Goal: Transaction & Acquisition: Purchase product/service

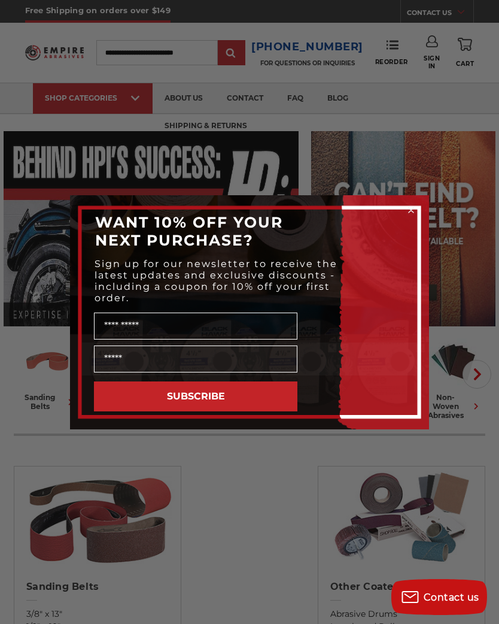
click at [416, 211] on icon "Close dialog" at bounding box center [411, 210] width 12 height 12
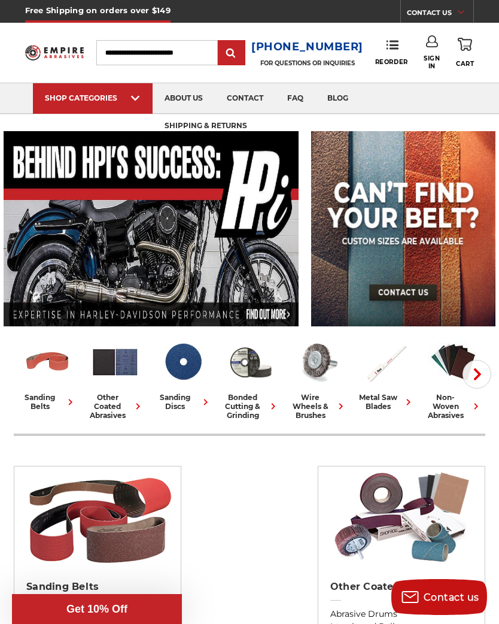
click at [420, 219] on form "WANT 10% OFF YOUR NEXT PURCHASE? Sign up for our newsletter to receive the late…" at bounding box center [249, 336] width 359 height 234
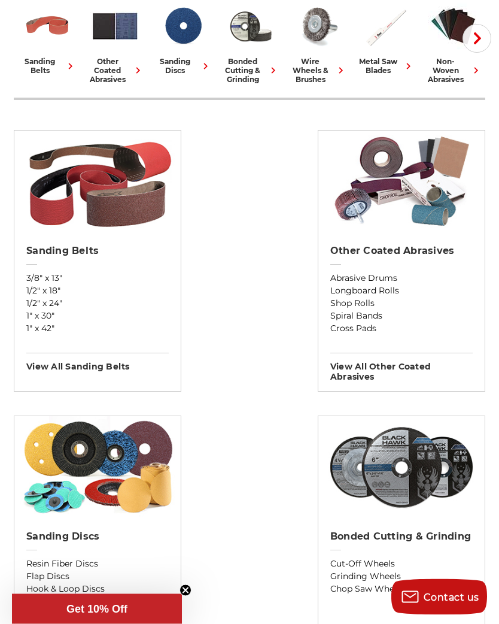
scroll to position [336, 0]
click at [71, 232] on img at bounding box center [97, 182] width 155 height 102
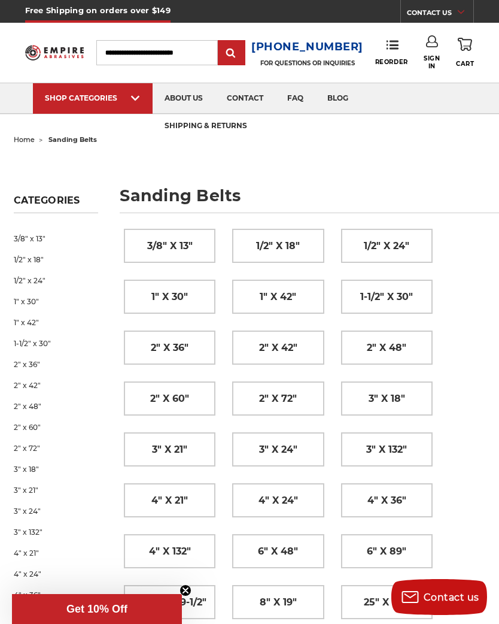
click at [294, 348] on span "2" x 42"" at bounding box center [278, 348] width 38 height 20
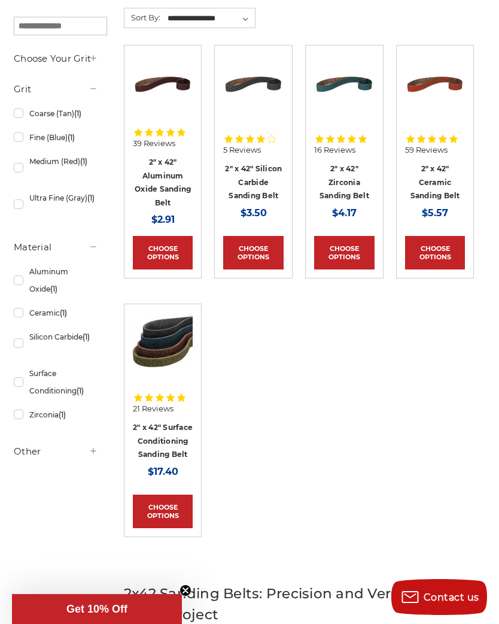
click at [163, 407] on span "21 Reviews" at bounding box center [153, 409] width 41 height 8
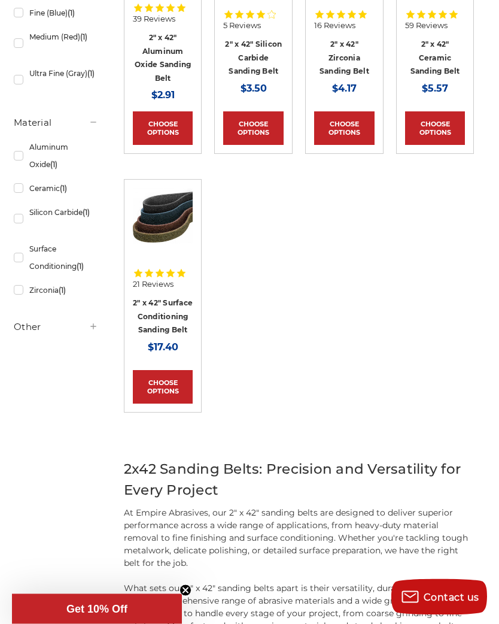
scroll to position [347, 0]
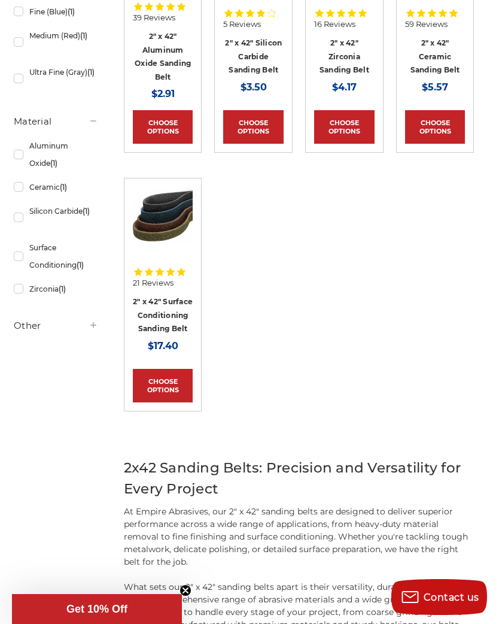
click at [163, 297] on link "2" x 42" Surface Conditioning Sanding Belt" at bounding box center [163, 315] width 60 height 36
